Goal: Book appointment/travel/reservation

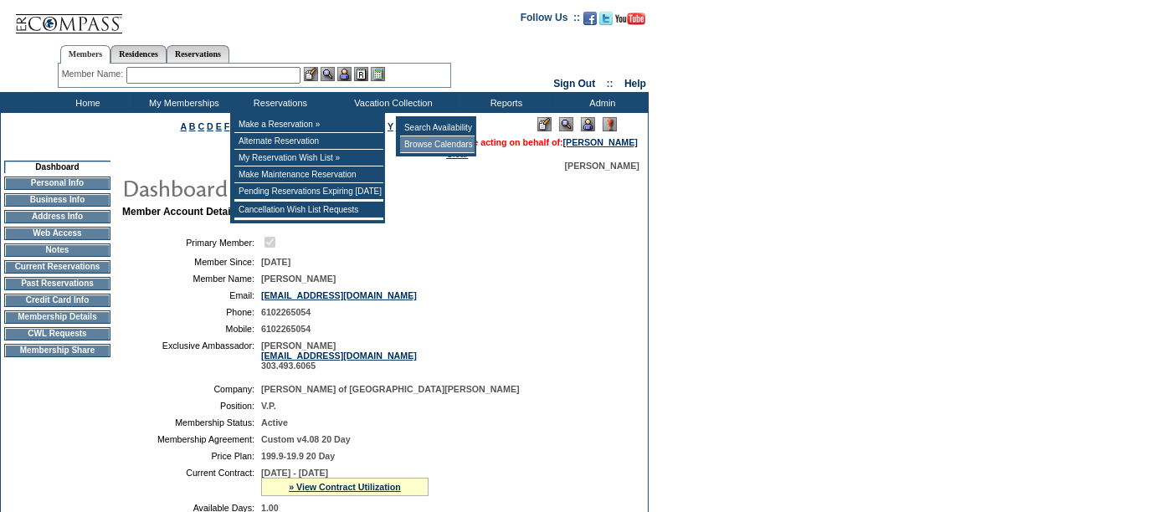
click at [422, 141] on td "Browse Calendars" at bounding box center [437, 144] width 74 height 17
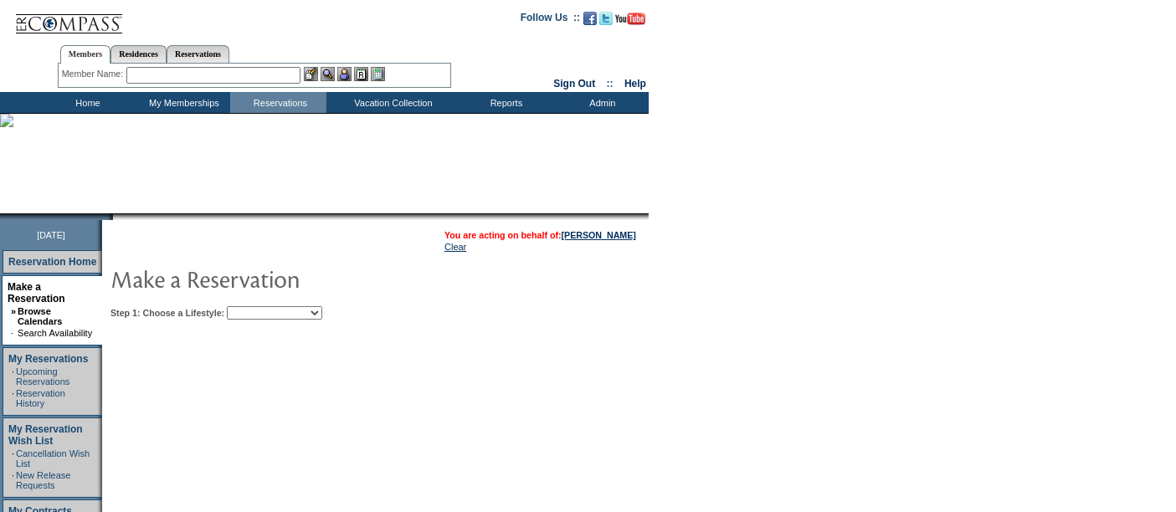
click at [320, 314] on select "Beach Leisure Metropolitan Mountain OIAL for Adventure OIAL for Couples OIAL fo…" at bounding box center [274, 312] width 95 height 13
select select "Metropolitan"
click at [255, 306] on select "Beach Leisure Metropolitan Mountain OIAL for Adventure OIAL for Couples OIAL fo…" at bounding box center [274, 312] width 95 height 13
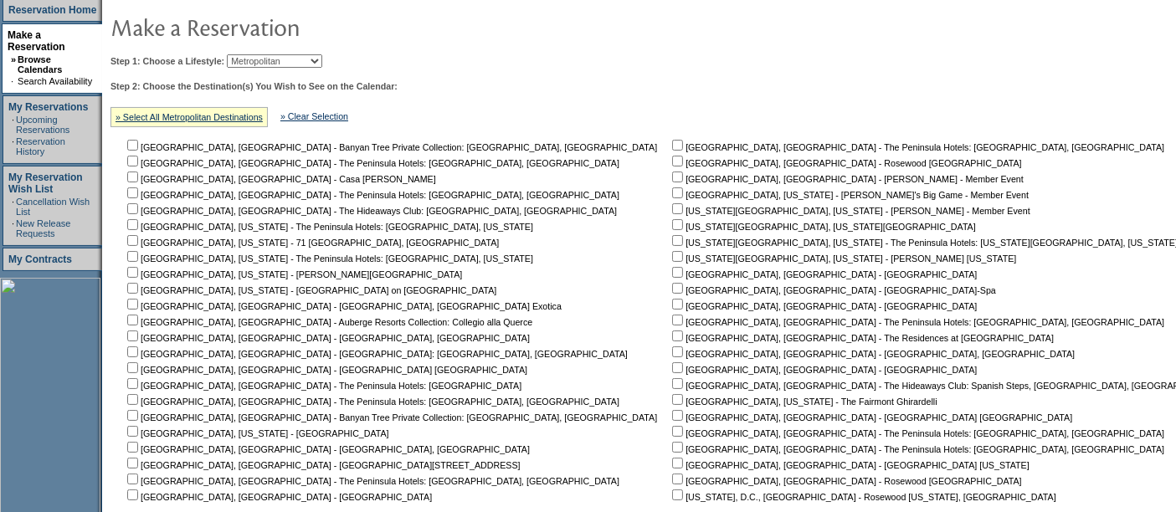
scroll to position [261, 0]
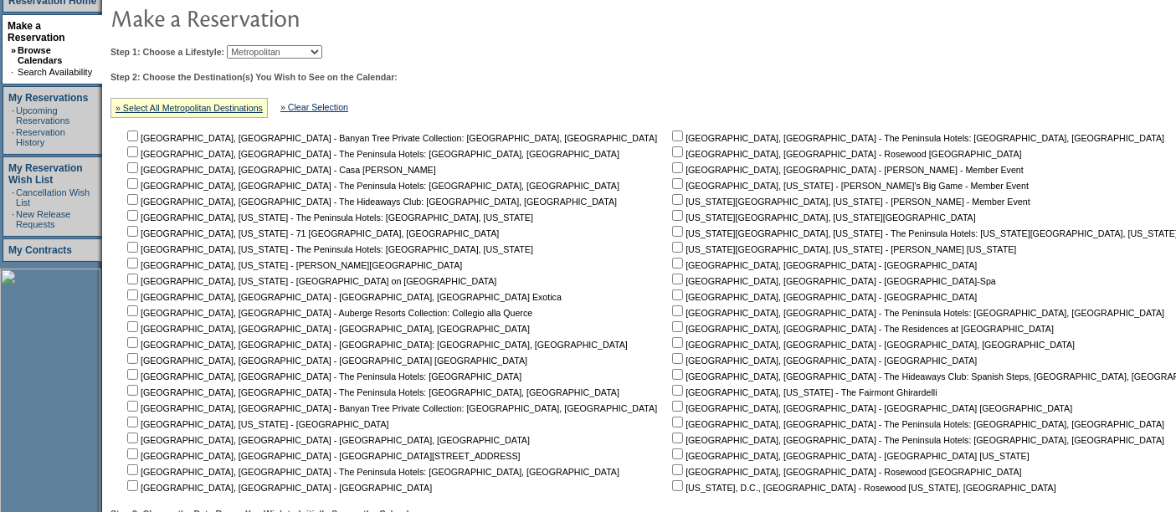
click at [672, 211] on input "checkbox" at bounding box center [677, 215] width 11 height 11
checkbox input "true"
click at [672, 244] on input "checkbox" at bounding box center [677, 247] width 11 height 11
checkbox input "true"
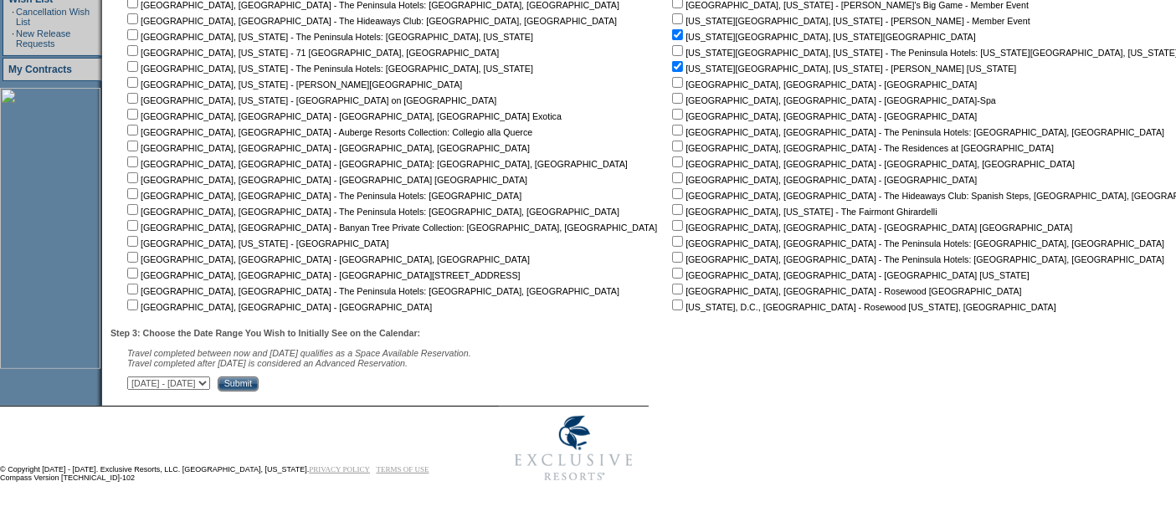
scroll to position [443, 0]
click at [210, 380] on select "[DATE] - [DATE] [DATE] - [DATE] [DATE] - [DATE] [DATE] - [DATE] [DATE] - [DATE]…" at bounding box center [168, 382] width 83 height 13
select select "[DATE]|[DATE]"
click at [136, 376] on select "[DATE] - [DATE] [DATE] - [DATE] [DATE] - [DATE] [DATE] - [DATE] [DATE] - [DATE]…" at bounding box center [168, 382] width 83 height 13
click at [259, 383] on input "Submit" at bounding box center [238, 383] width 41 height 15
